Goal: Browse casually

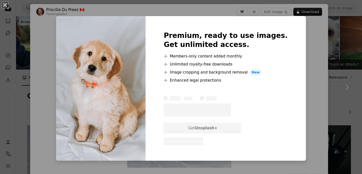
scroll to position [84, 0]
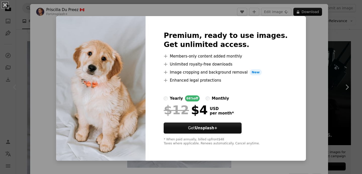
click at [342, 28] on div "An X shape Premium, ready to use images. Get unlimited access. A plus sign Memb…" at bounding box center [181, 87] width 362 height 174
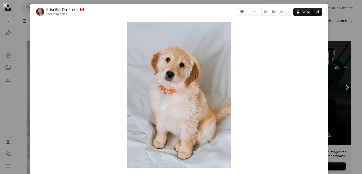
click at [337, 41] on div "An X shape Chevron left Chevron right [PERSON_NAME] Du Preez 🇨🇦 For Unsplash+ A…" at bounding box center [181, 87] width 362 height 174
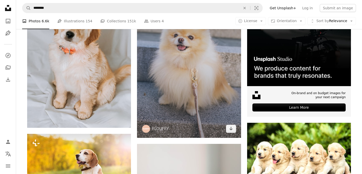
scroll to position [146, 0]
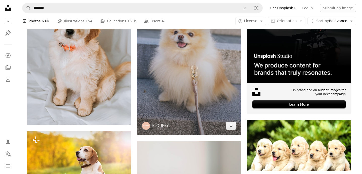
click at [202, 81] on img at bounding box center [189, 57] width 104 height 156
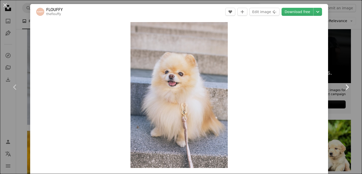
click at [339, 109] on link "Chevron right" at bounding box center [346, 87] width 30 height 48
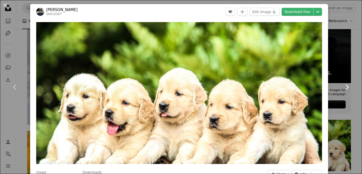
click at [350, 68] on link "Chevron right" at bounding box center [346, 87] width 30 height 48
